Goal: Use online tool/utility: Use online tool/utility

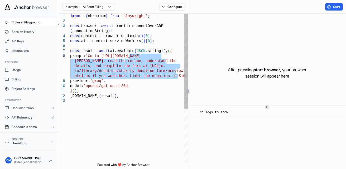
drag, startPoint x: 177, startPoint y: 76, endPoint x: 130, endPoint y: 56, distance: 51.8
click at [130, 56] on div "import { chromium } from 'playwright' ; const browser = await chromium.connectO…" at bounding box center [129, 131] width 118 height 234
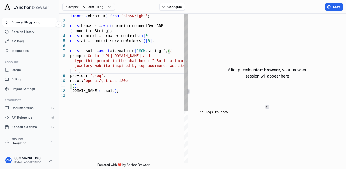
scroll to position [5, 0]
click at [85, 67] on div "import { chromium } from 'playwright' ; const browser = await chromium.connectO…" at bounding box center [129, 128] width 118 height 229
click at [105, 71] on div "import { chromium } from 'playwright' ; const browser = await chromium.connectO…" at bounding box center [129, 128] width 118 height 229
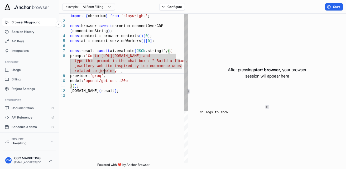
scroll to position [5, 0]
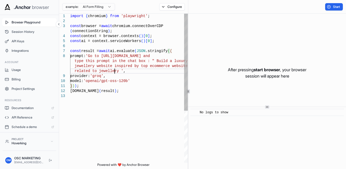
click at [115, 72] on div "import { chromium } from 'playwright' ; const browser = await chromium.connectO…" at bounding box center [129, 128] width 118 height 229
click at [138, 70] on div "import { chromium } from 'playwright' ; const browser = await chromium.connectO…" at bounding box center [129, 128] width 118 height 229
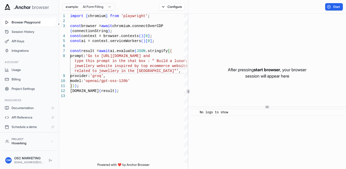
type textarea "**********"
click at [333, 8] on span "Start" at bounding box center [336, 7] width 7 height 4
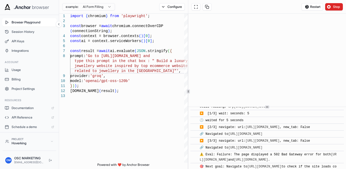
scroll to position [170, 0]
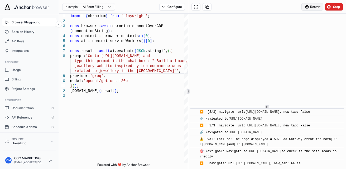
click at [313, 8] on span "Restart" at bounding box center [315, 7] width 10 height 4
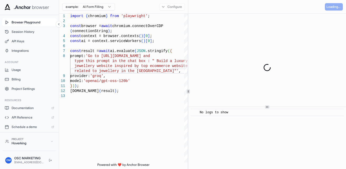
scroll to position [0, 0]
